Goal: Complete application form

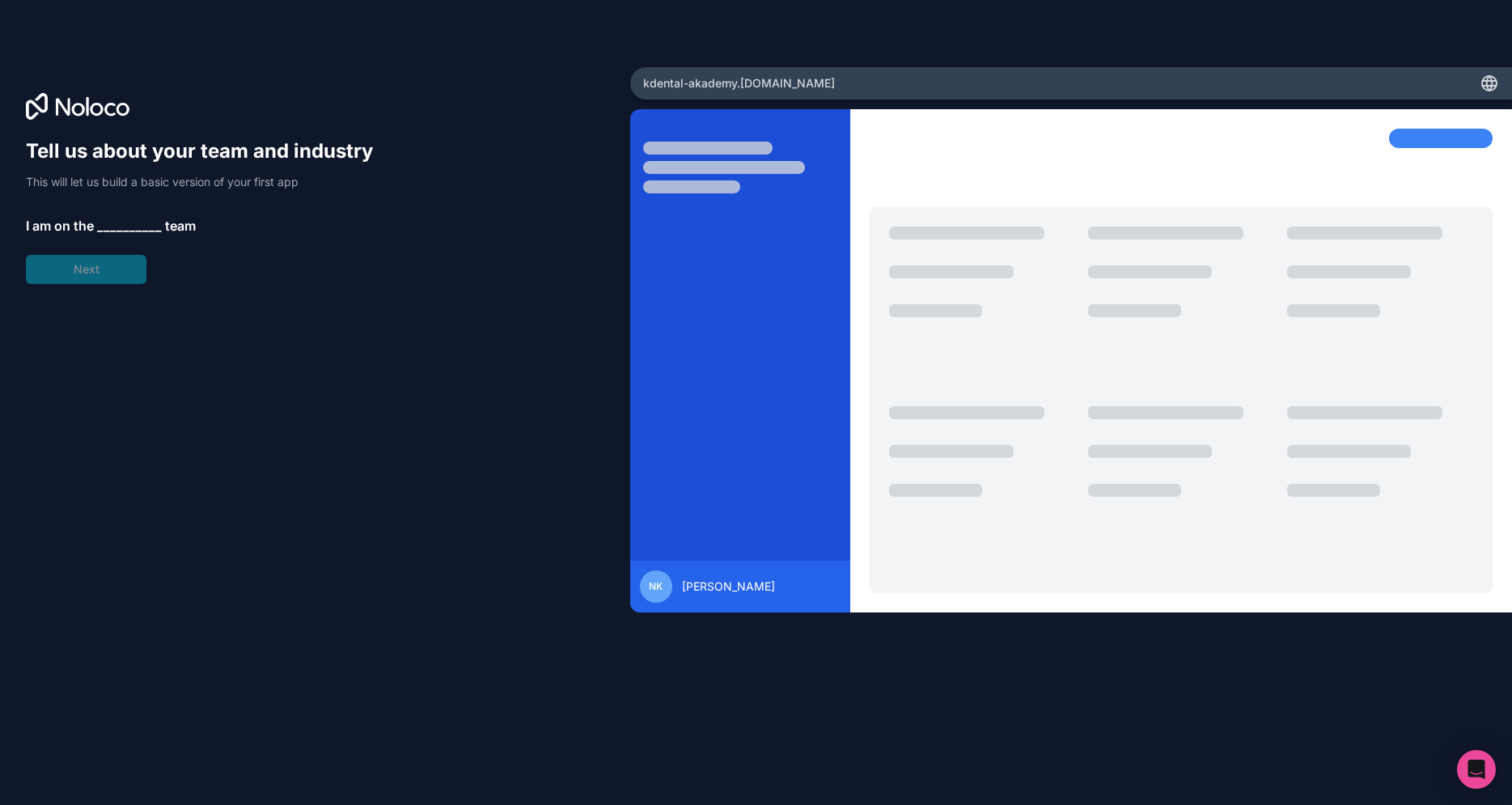
click at [302, 490] on div "Tell us about your team and industry This will let us build a basic version of …" at bounding box center [315, 424] width 578 height 573
click at [135, 228] on span "__________" at bounding box center [130, 225] width 65 height 19
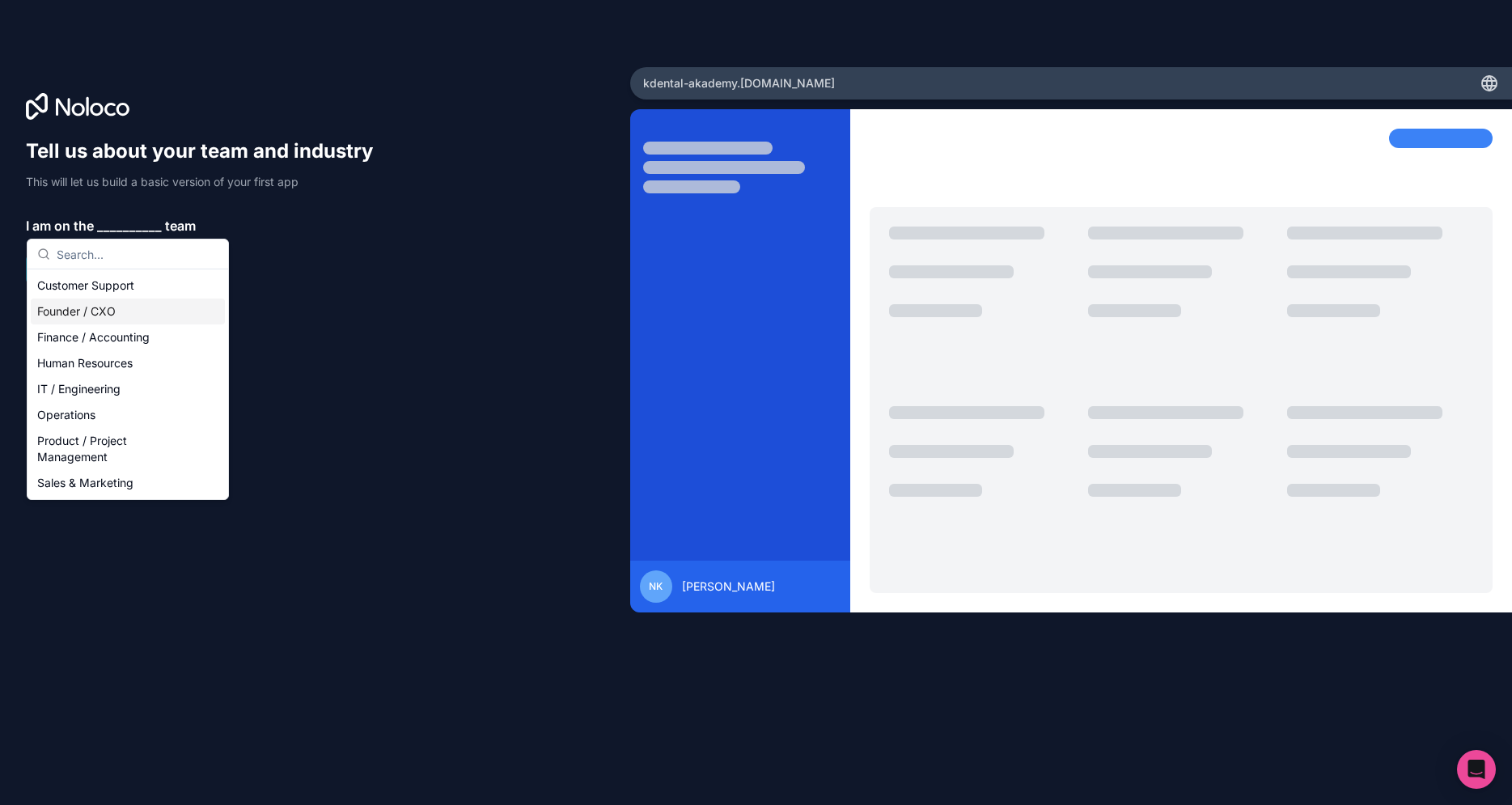
click at [105, 308] on div "Founder / CXO" at bounding box center [128, 311] width 195 height 26
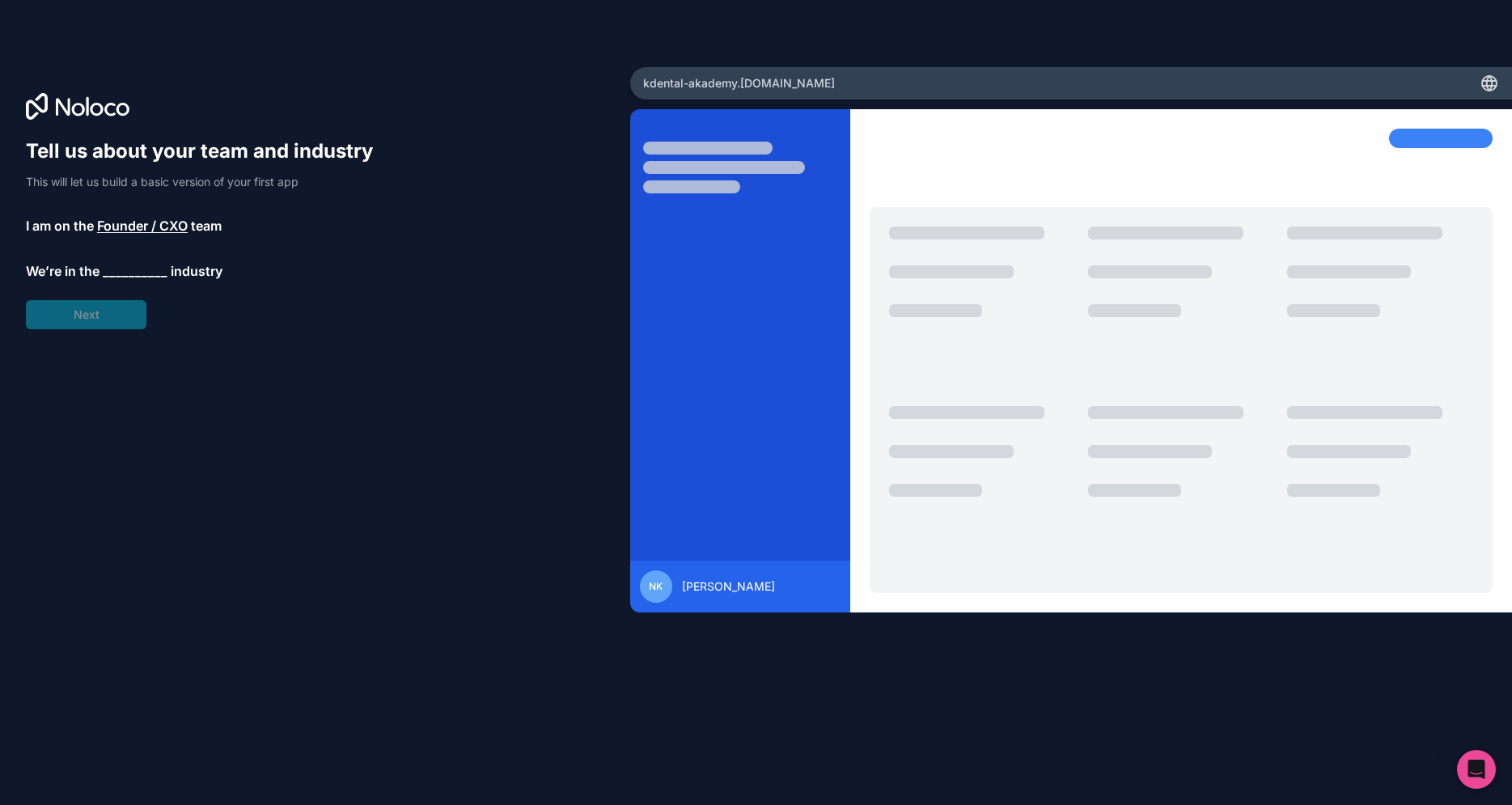
click at [116, 269] on span "__________" at bounding box center [135, 270] width 65 height 19
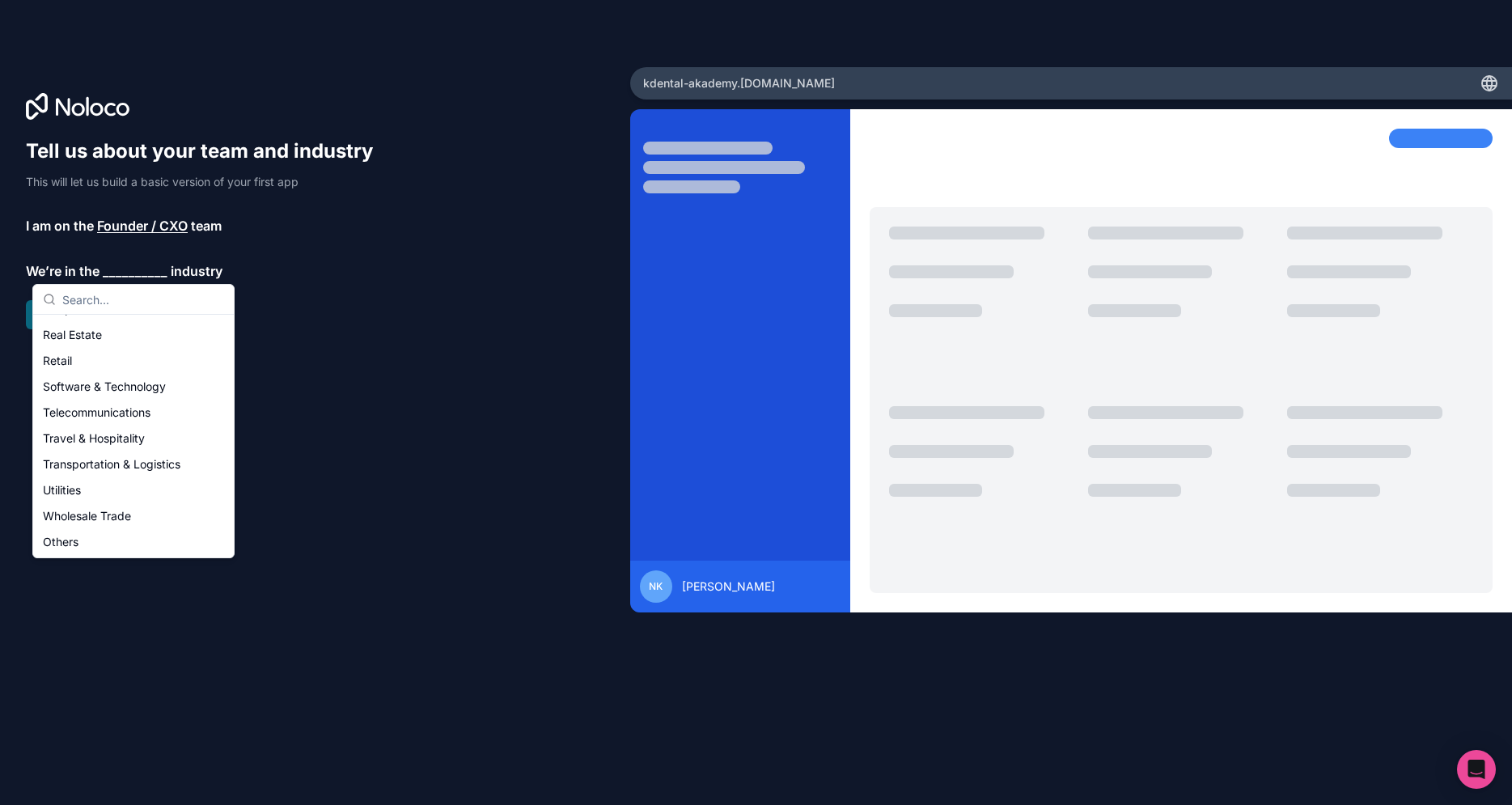
scroll to position [333, 0]
click at [79, 541] on div "Others" at bounding box center [133, 541] width 195 height 26
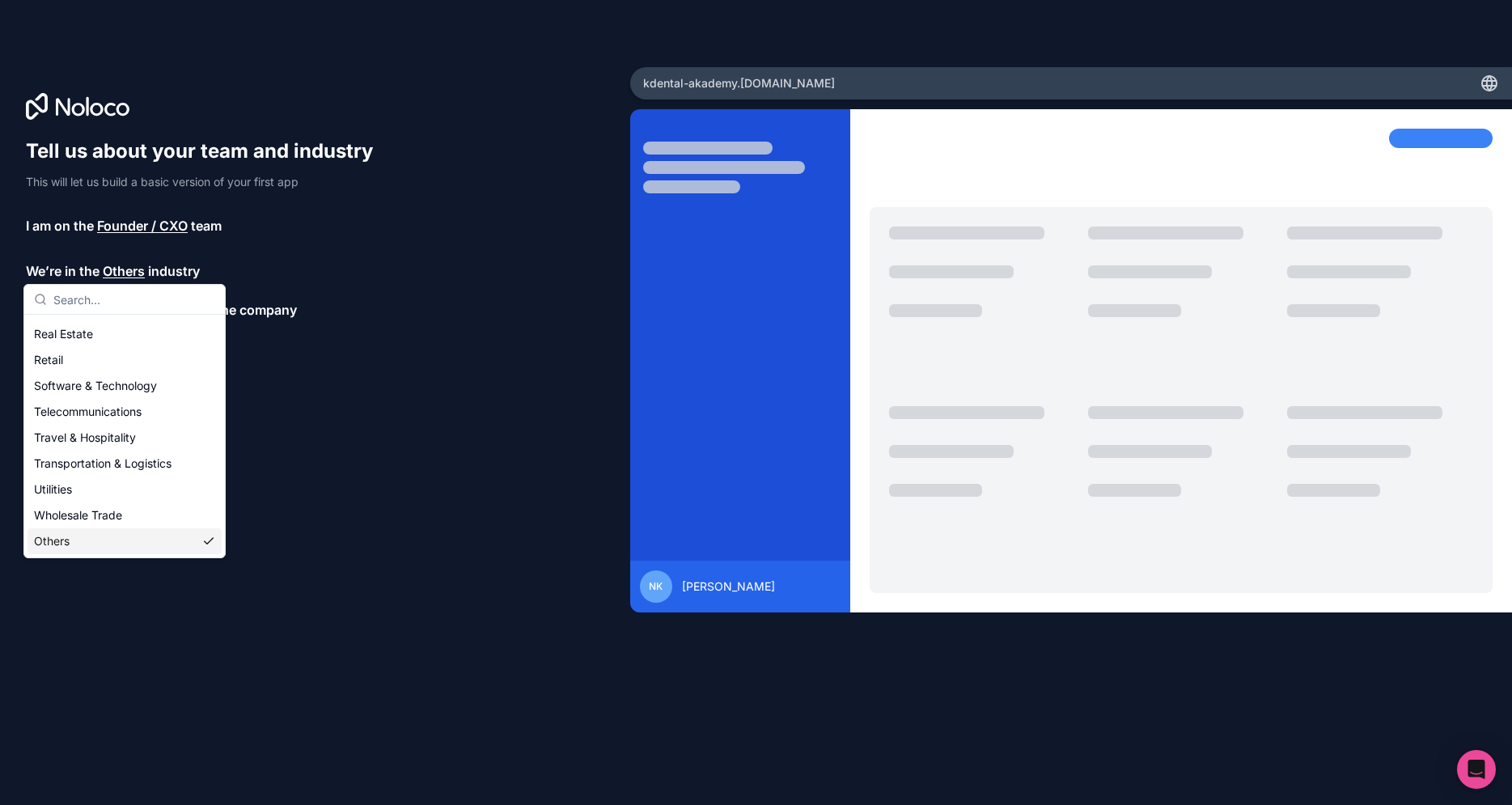
scroll to position [0, 0]
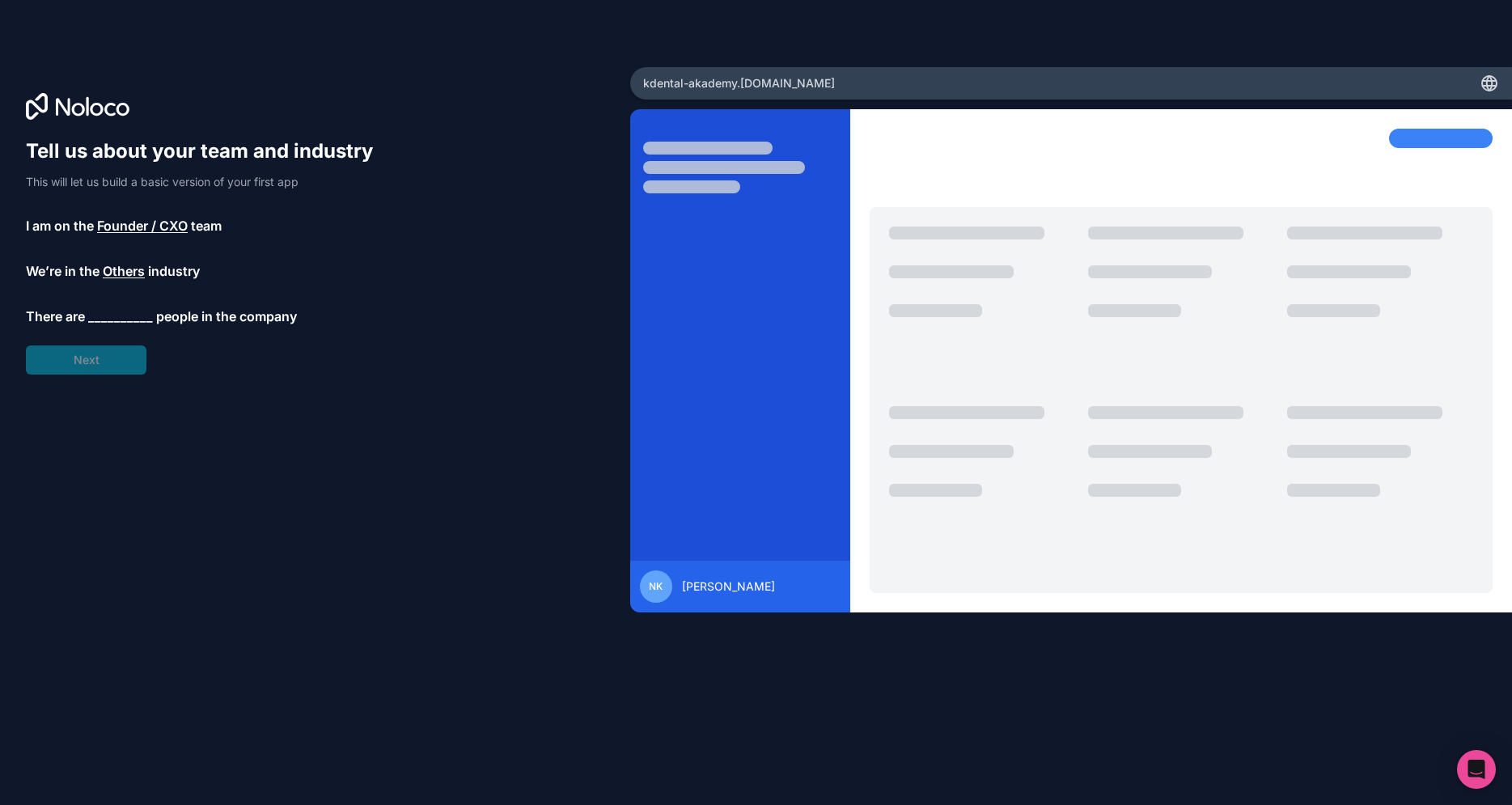
click at [124, 321] on span "__________" at bounding box center [120, 316] width 65 height 19
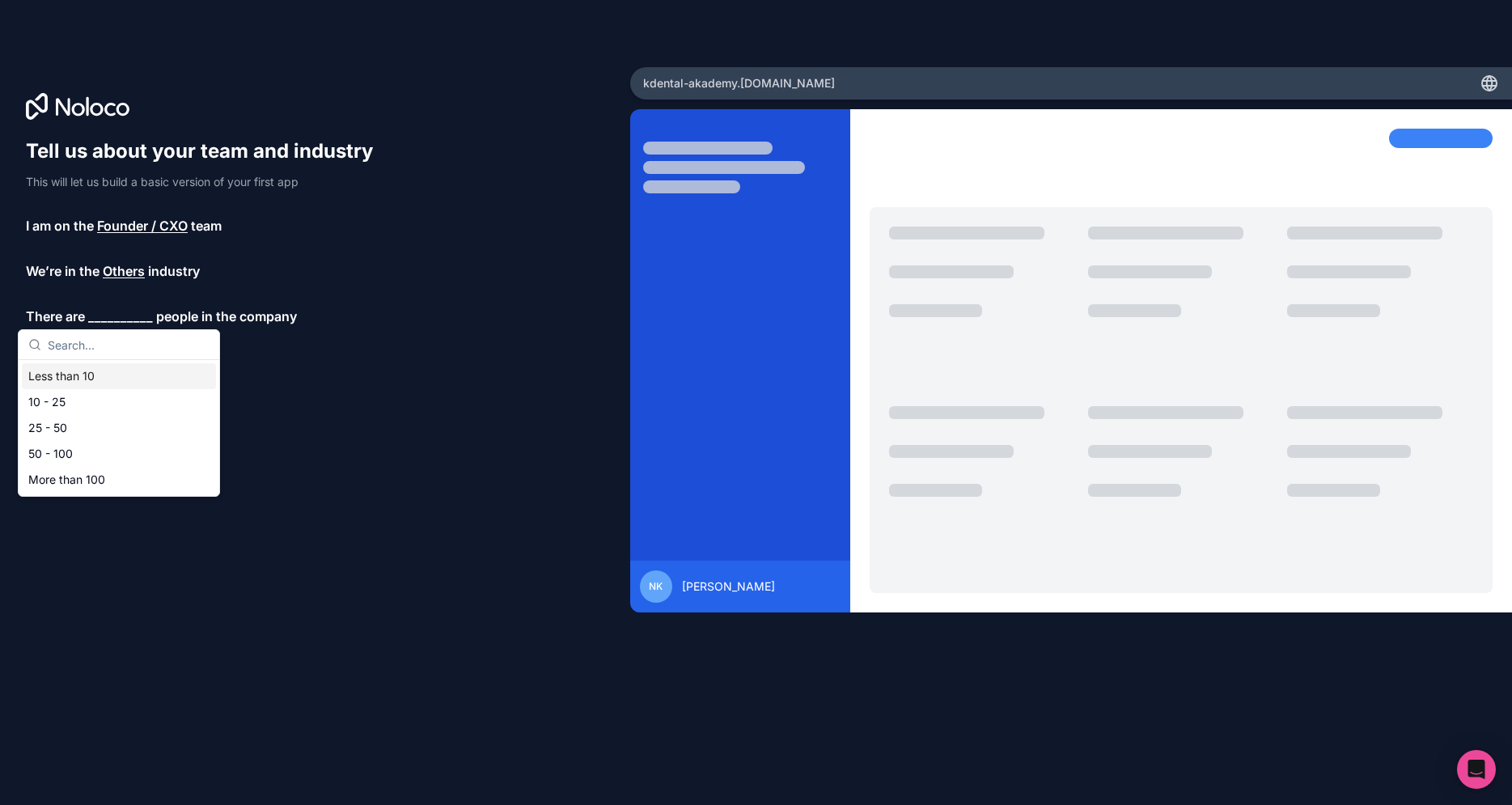
click at [86, 379] on div "Less than 10" at bounding box center [120, 376] width 195 height 26
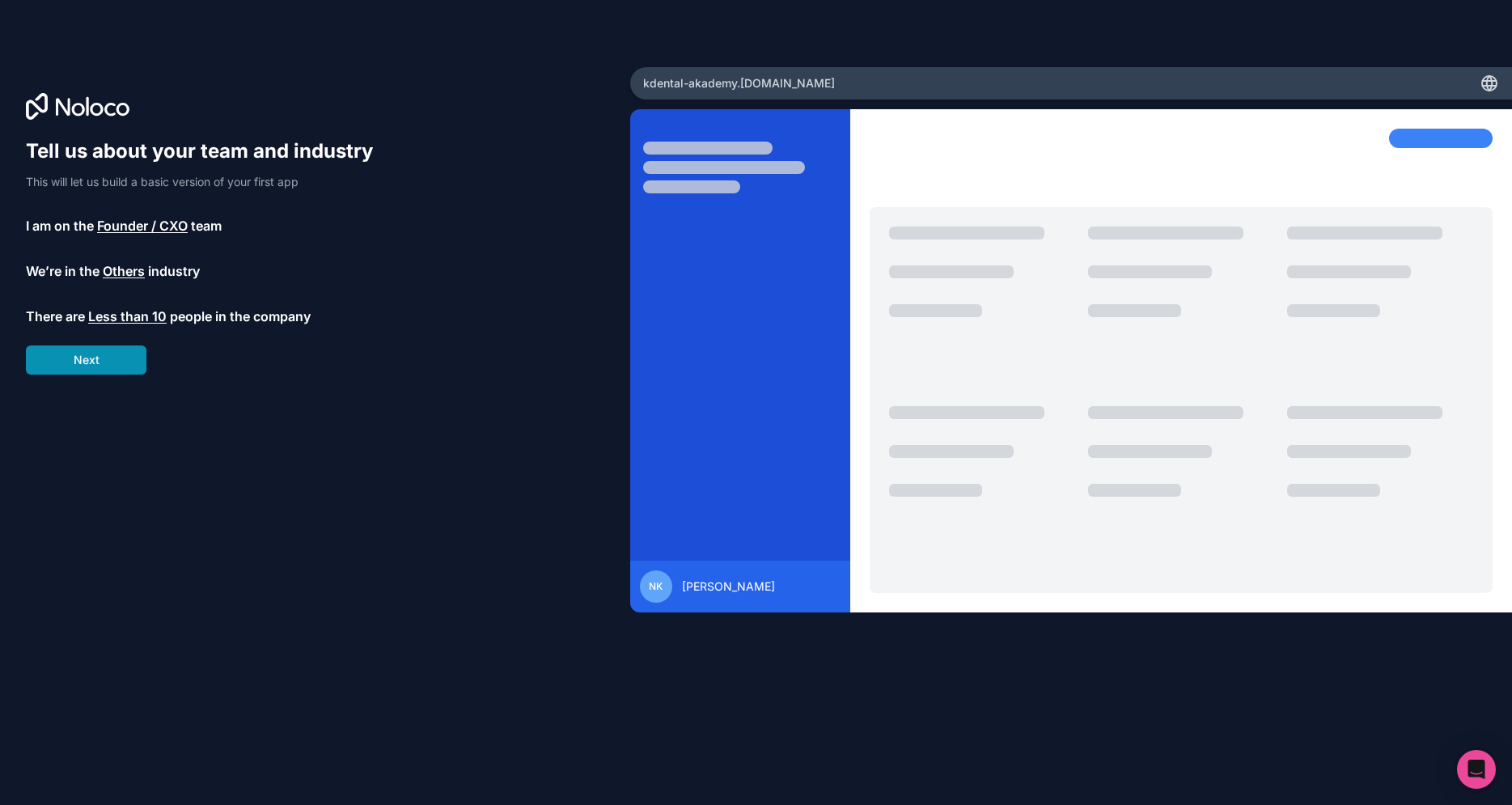
click at [104, 358] on button "Next" at bounding box center [86, 359] width 120 height 29
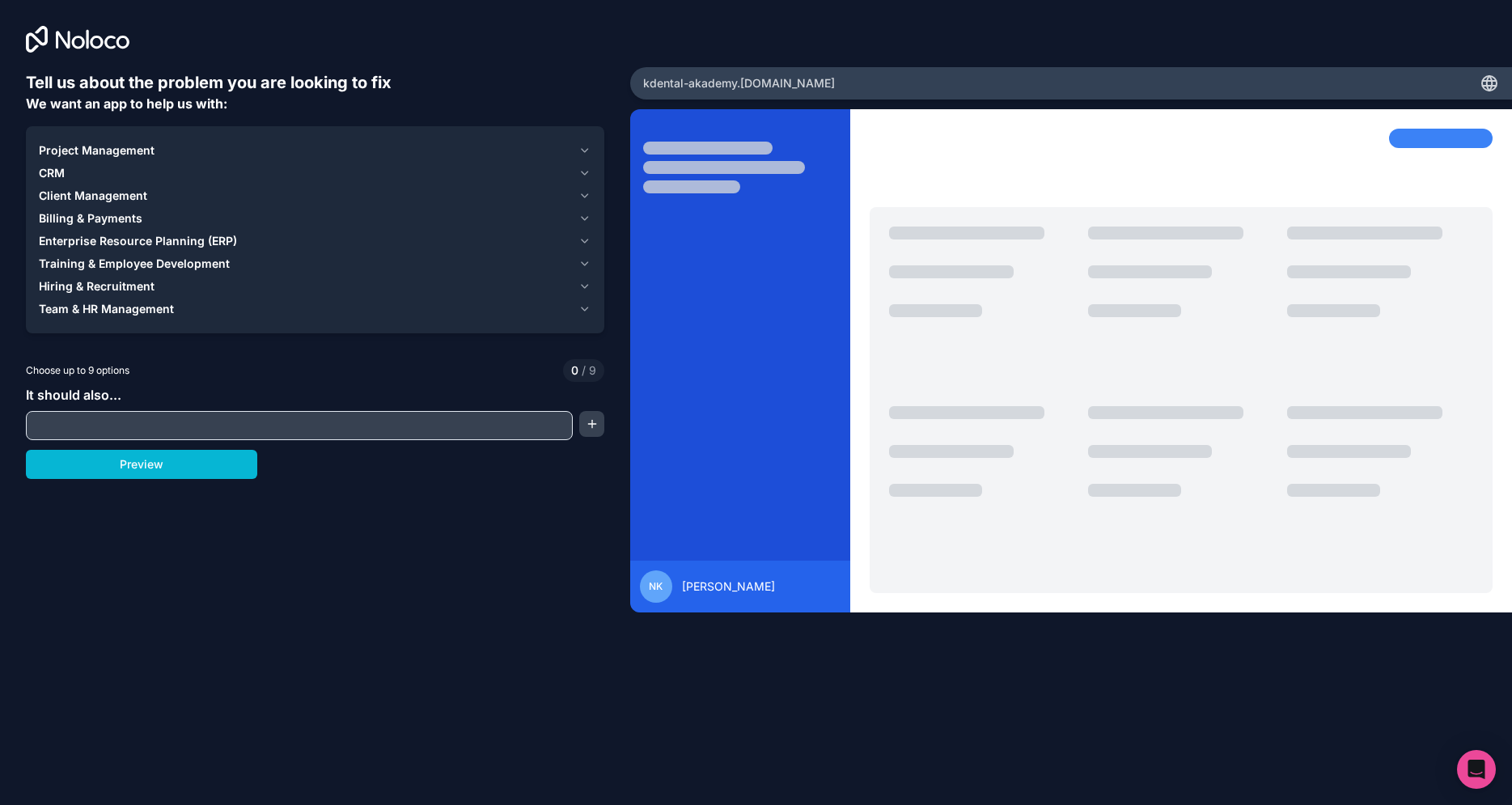
click at [84, 424] on input "text" at bounding box center [298, 425] width 538 height 22
click at [129, 153] on span "Project Management" at bounding box center [96, 150] width 116 height 16
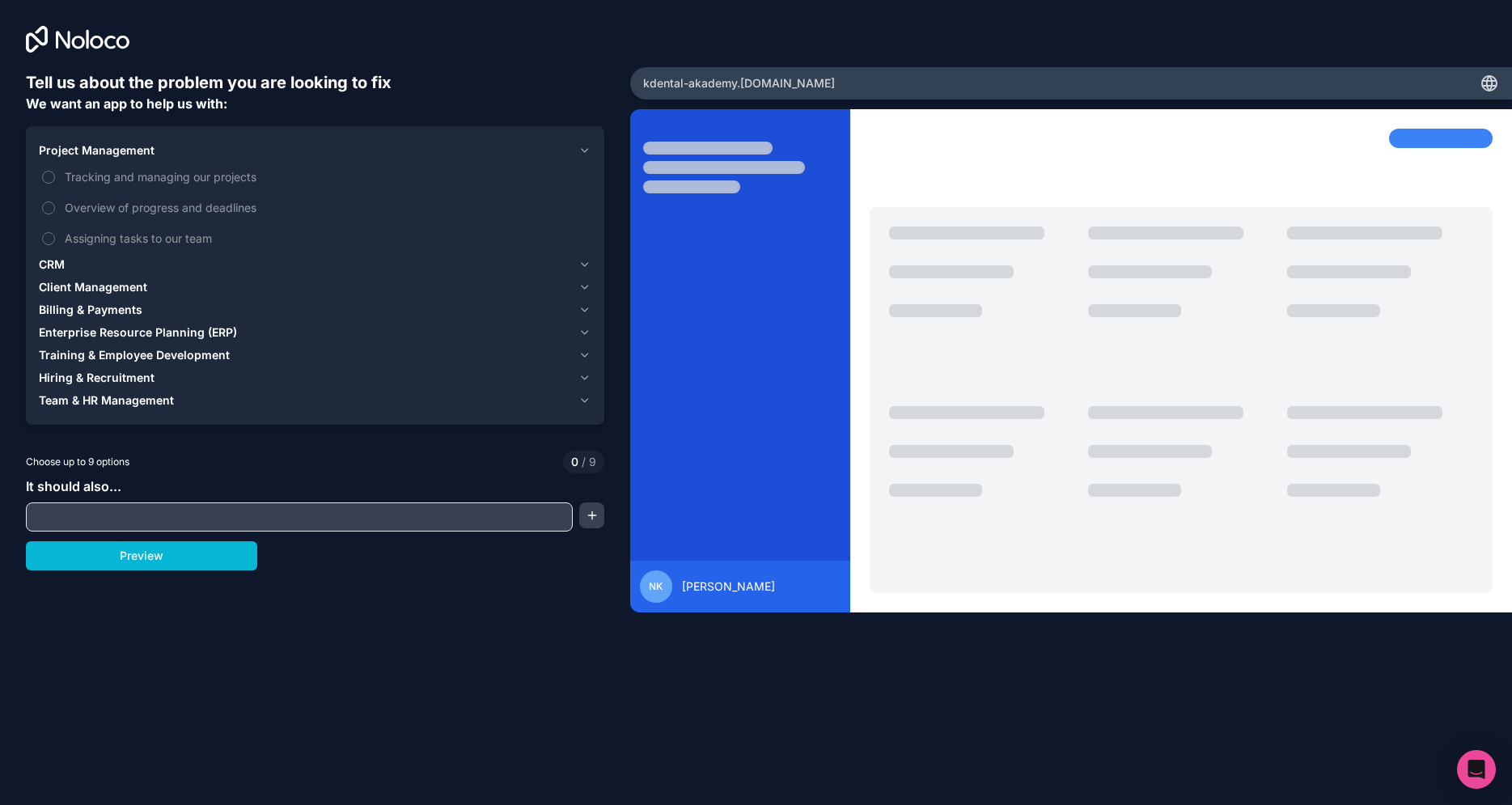
click at [129, 153] on span "Project Management" at bounding box center [96, 150] width 116 height 16
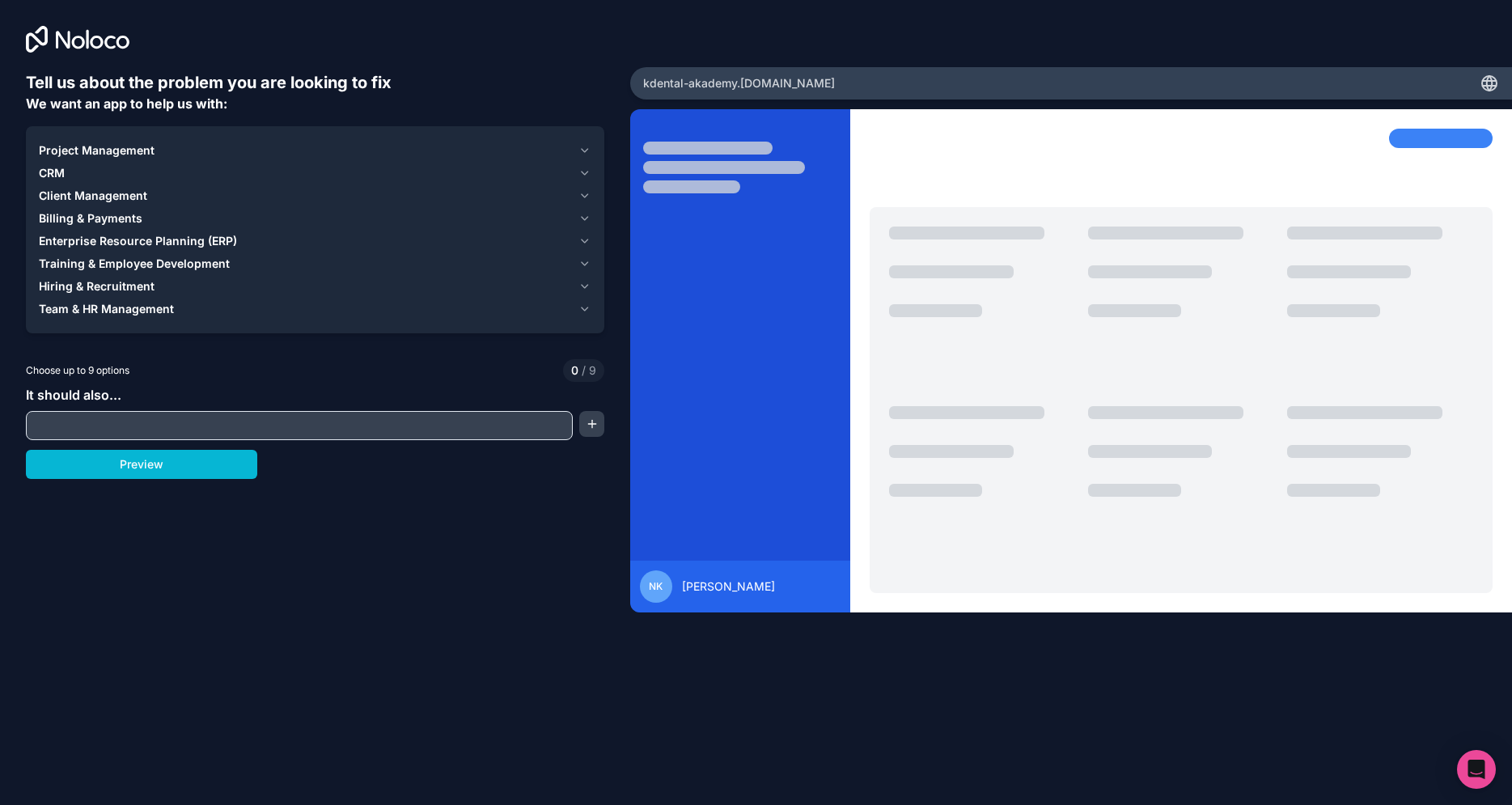
click at [86, 180] on div "CRM" at bounding box center [305, 172] width 533 height 16
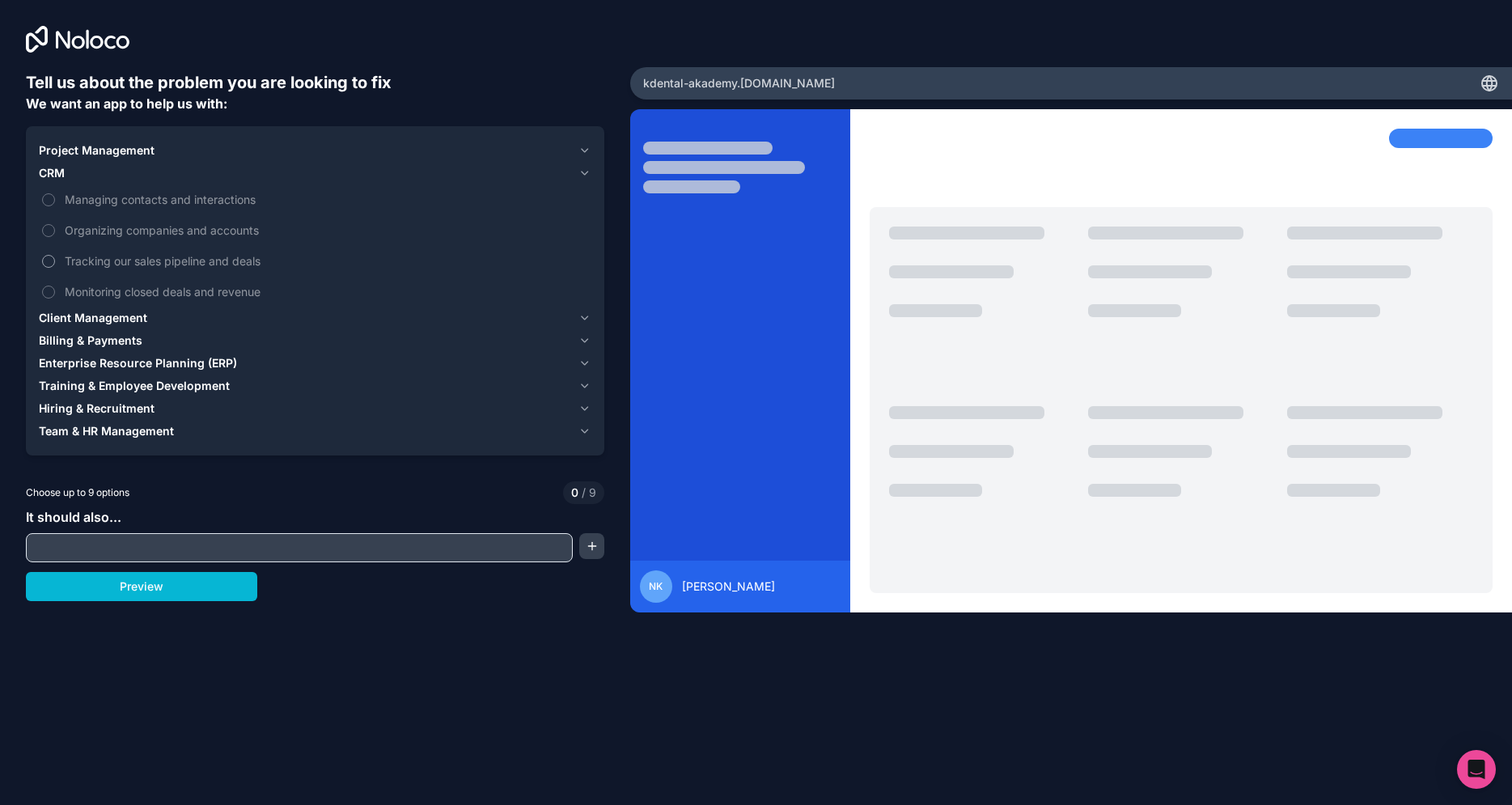
click at [105, 262] on span "Tracking our sales pipeline and deals" at bounding box center [326, 260] width 523 height 17
click at [55, 262] on button "Tracking our sales pipeline and deals" at bounding box center [48, 261] width 13 height 13
click at [100, 408] on span "Hiring & Recruitment" at bounding box center [96, 408] width 116 height 16
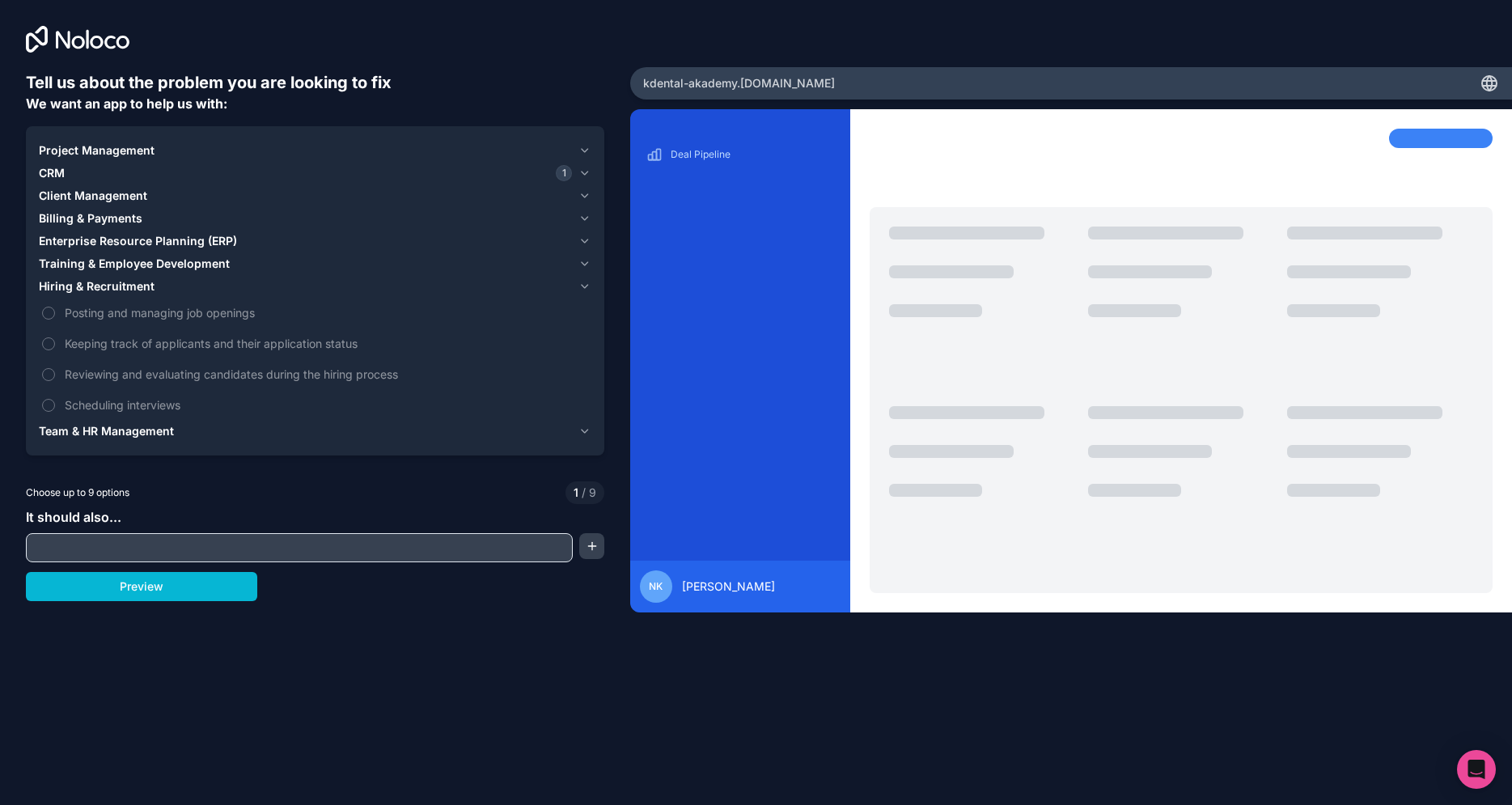
click at [107, 263] on span "Training & Employee Development" at bounding box center [134, 263] width 191 height 16
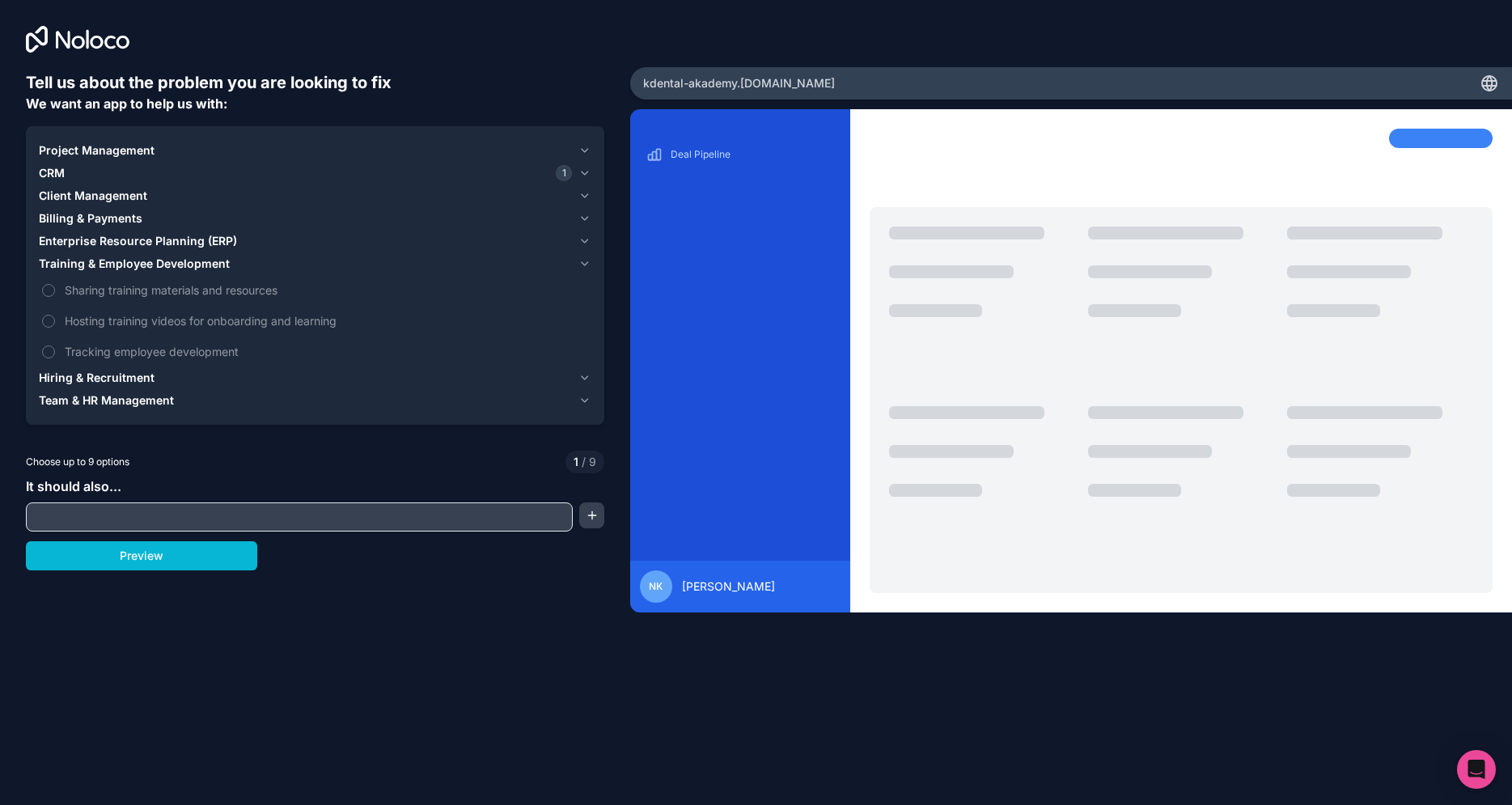
click at [112, 239] on span "Enterprise Resource Planning (ERP)" at bounding box center [138, 240] width 198 height 16
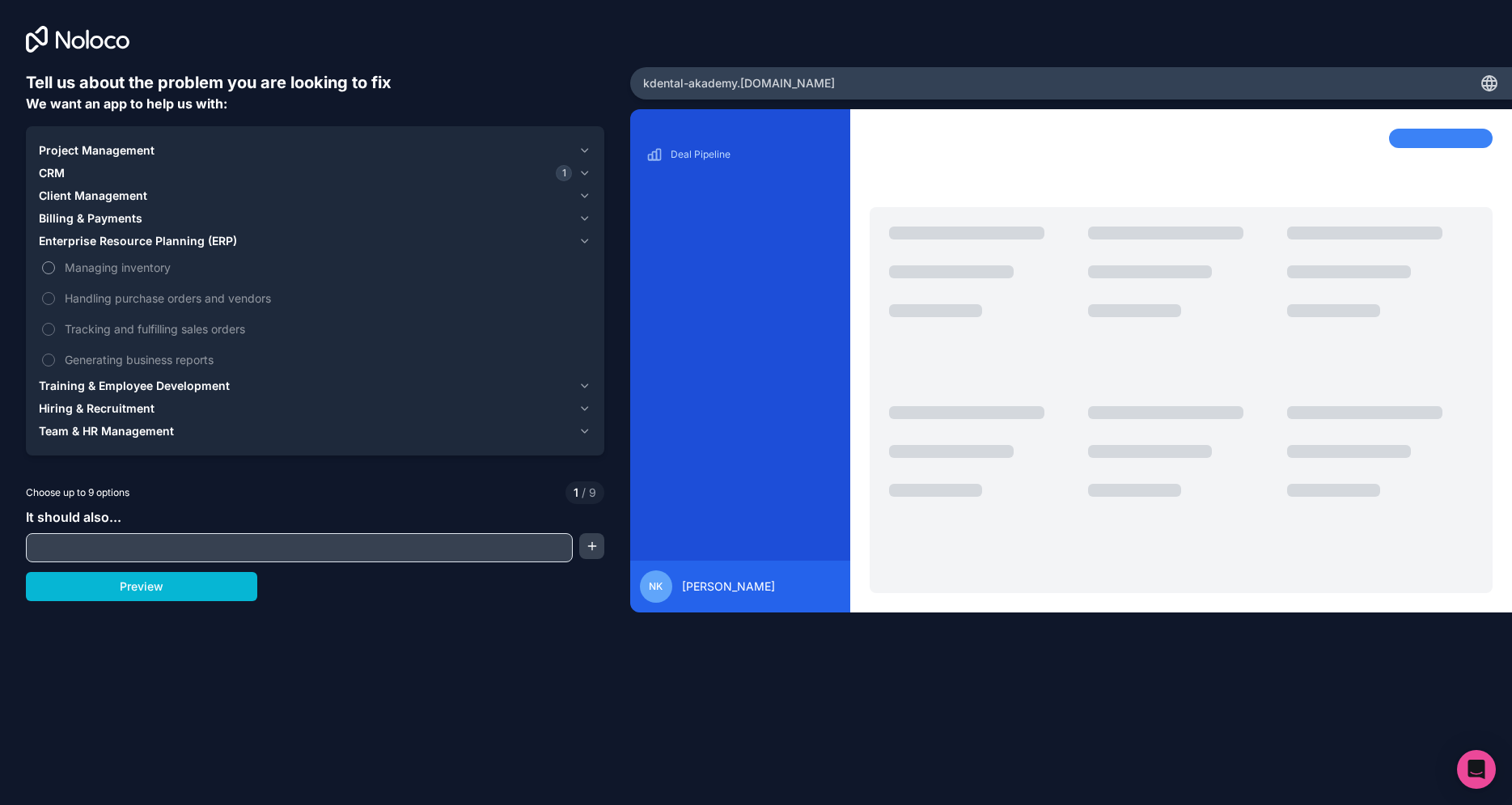
click at [93, 265] on span "Managing inventory" at bounding box center [326, 267] width 523 height 17
click at [55, 265] on button "Managing inventory" at bounding box center [48, 268] width 13 height 13
click at [109, 296] on span "Handling purchase orders and vendors" at bounding box center [326, 298] width 523 height 17
click at [55, 296] on button "Handling purchase orders and vendors" at bounding box center [48, 298] width 13 height 13
click at [108, 329] on span "Tracking and fulfilling sales orders" at bounding box center [326, 329] width 523 height 17
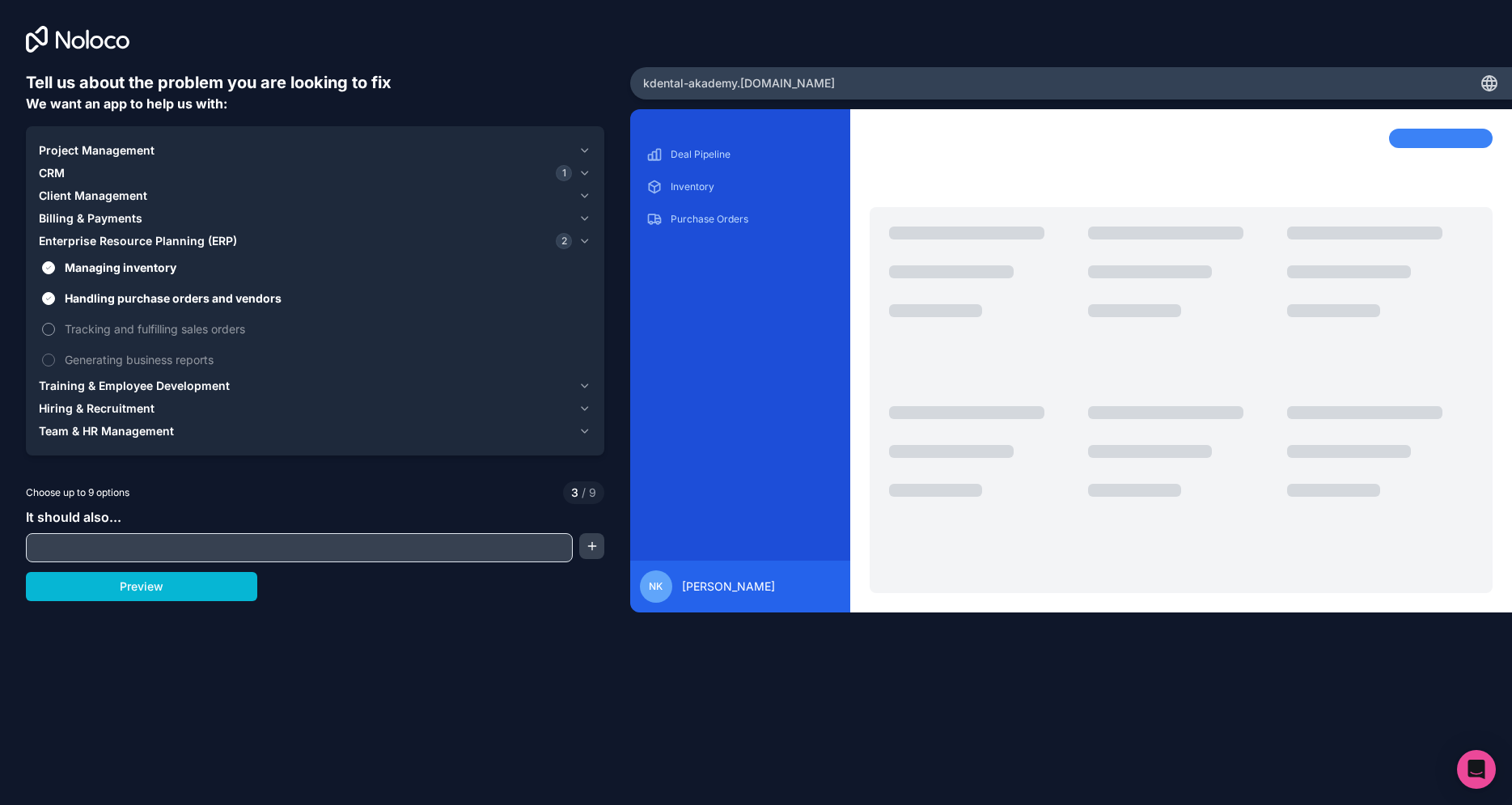
click at [55, 329] on button "Tracking and fulfilling sales orders" at bounding box center [48, 329] width 13 height 13
click at [169, 589] on button "Preview" at bounding box center [142, 585] width 232 height 29
